Goal: Find specific page/section: Find specific page/section

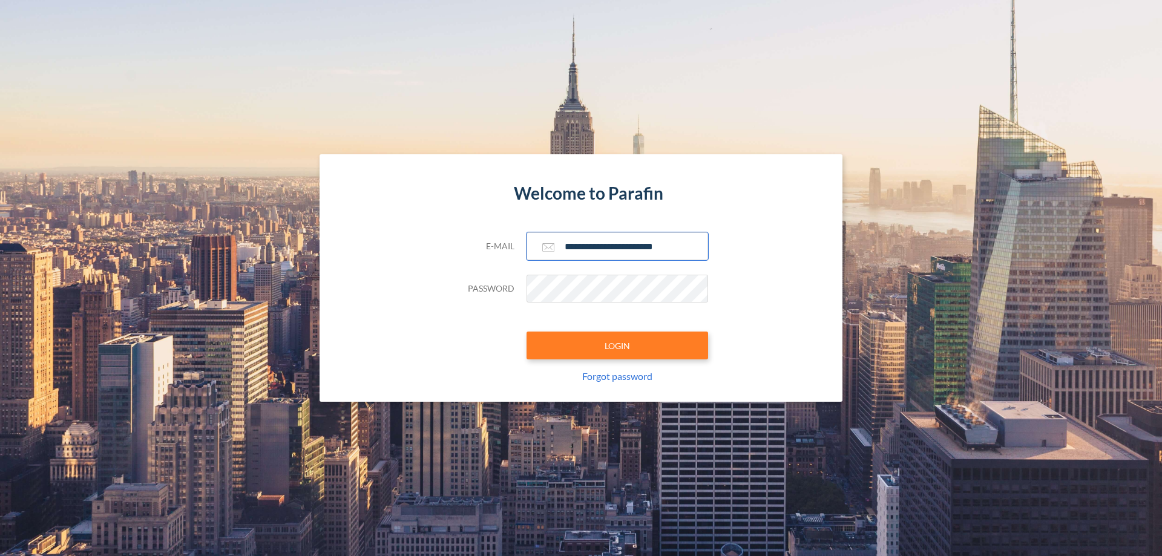
type input "**********"
click at [618, 346] on button "LOGIN" at bounding box center [618, 346] width 182 height 28
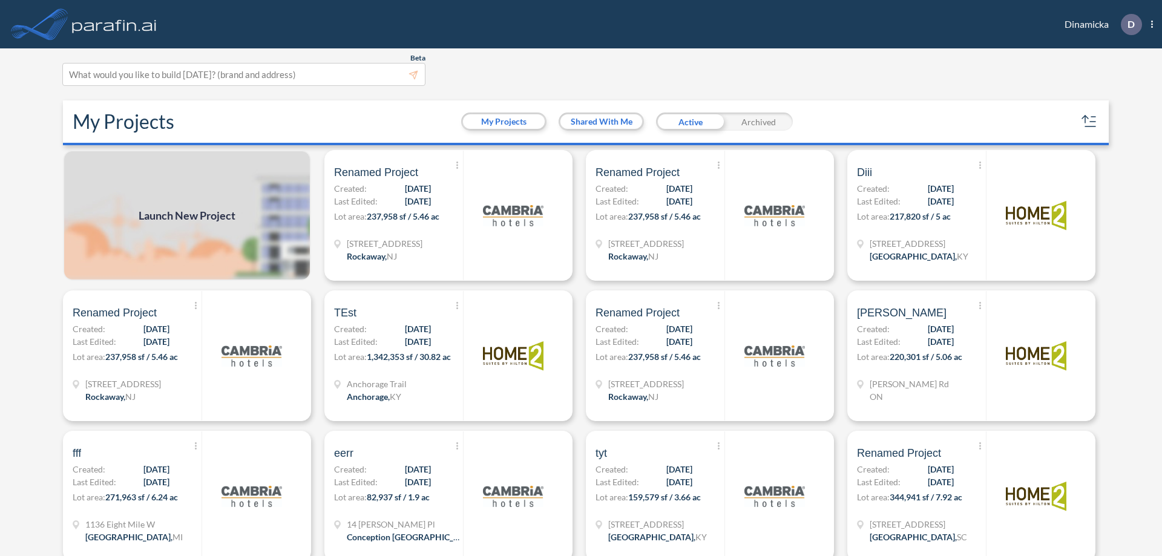
scroll to position [3, 0]
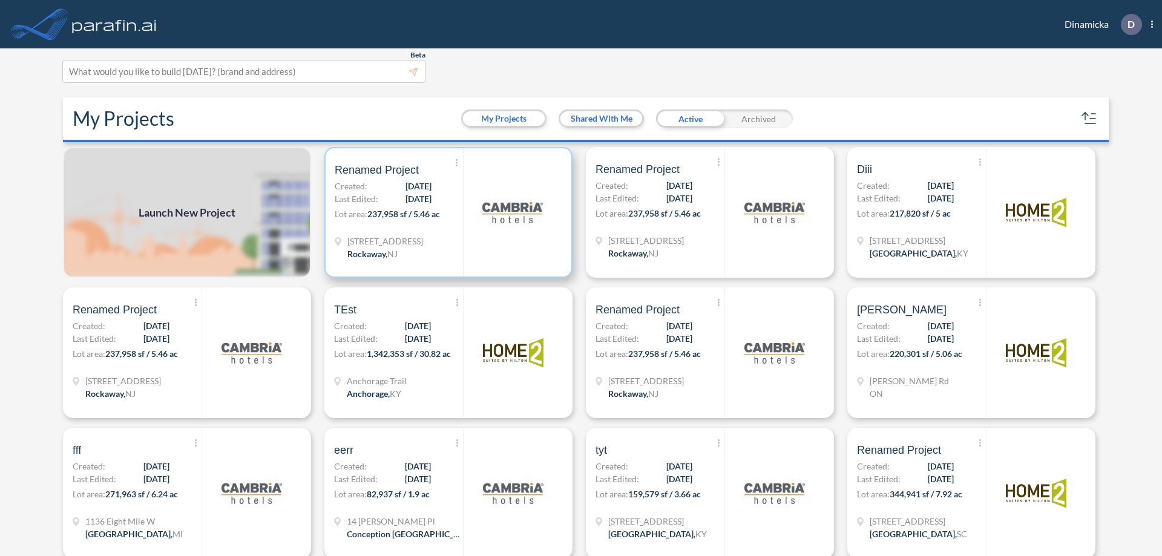
click at [446, 212] on p "Lot area: 237,958 sf / 5.46 ac" at bounding box center [399, 217] width 128 height 18
